Goal: Find specific page/section: Find specific page/section

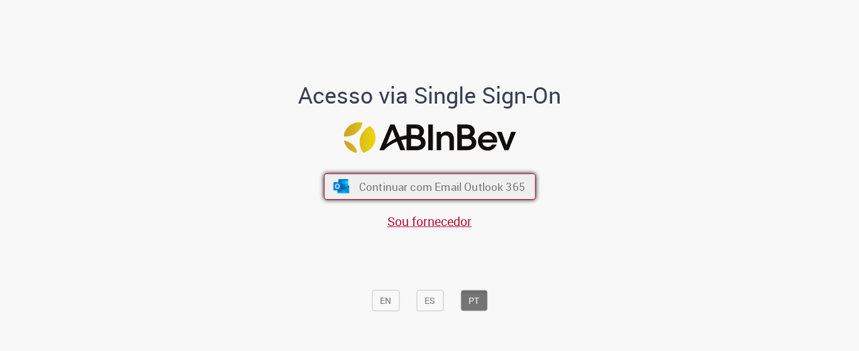
click at [420, 190] on span "Continuar com Email Outlook 365" at bounding box center [441, 186] width 166 height 14
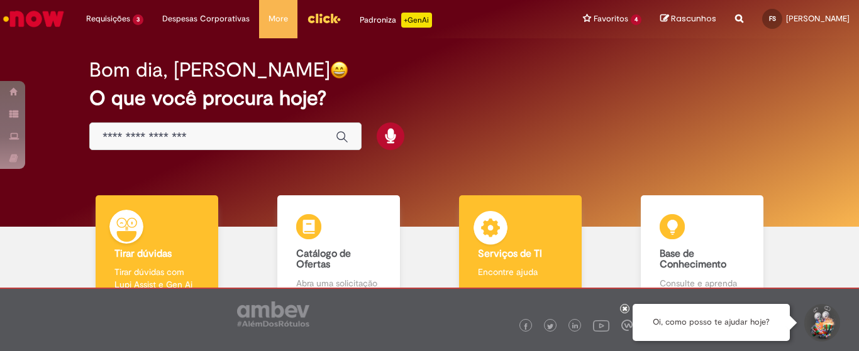
click at [525, 249] on b "Serviços de TI" at bounding box center [510, 254] width 64 height 13
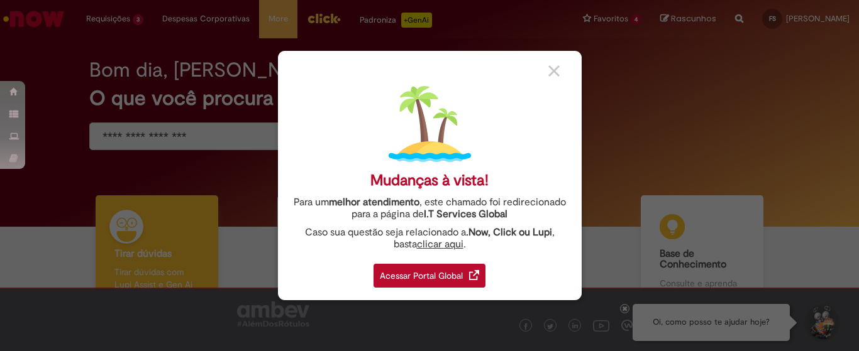
click at [424, 280] on div "Acessar Portal Global" at bounding box center [429, 276] width 112 height 24
